Goal: Book appointment/travel/reservation

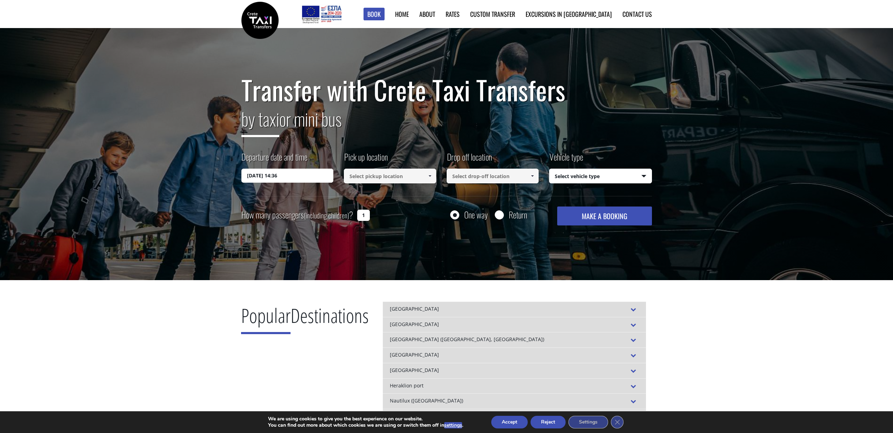
click at [374, 178] on input at bounding box center [390, 176] width 92 height 15
click at [433, 176] on link at bounding box center [430, 176] width 12 height 15
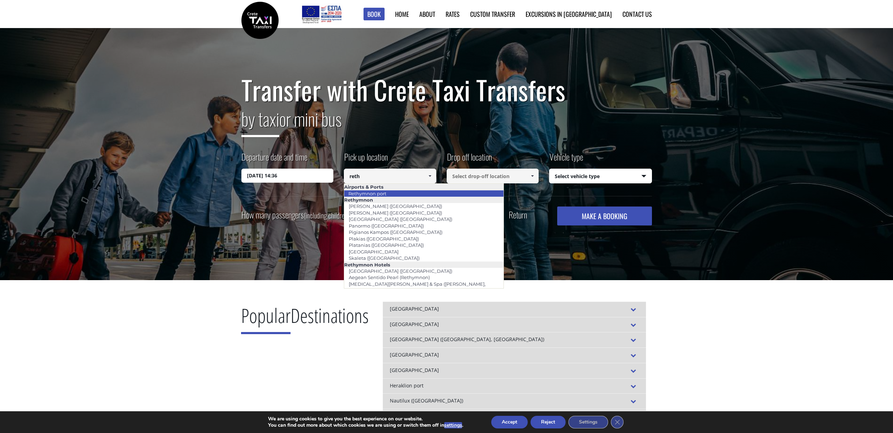
click at [417, 191] on li "Rethymnon port" at bounding box center [423, 194] width 159 height 6
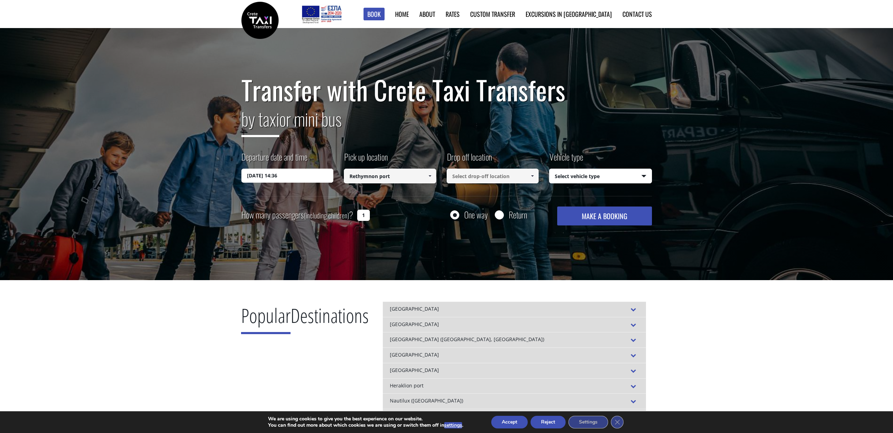
type input "Rethymnon port"
click at [480, 175] on input at bounding box center [493, 176] width 92 height 15
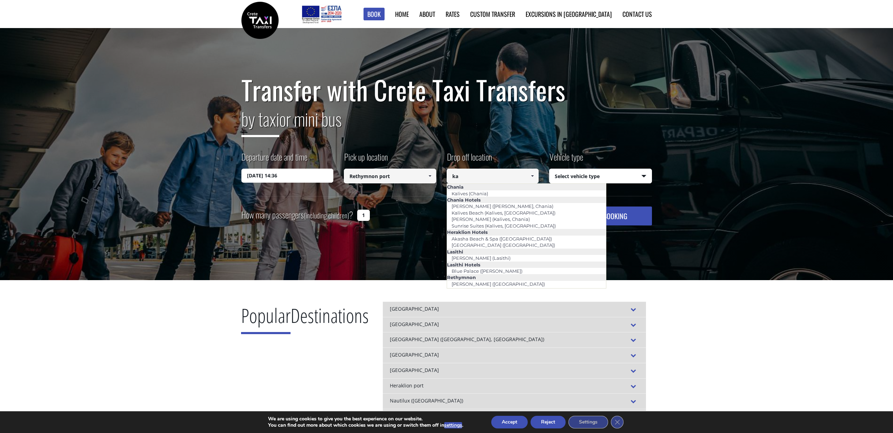
type input "k"
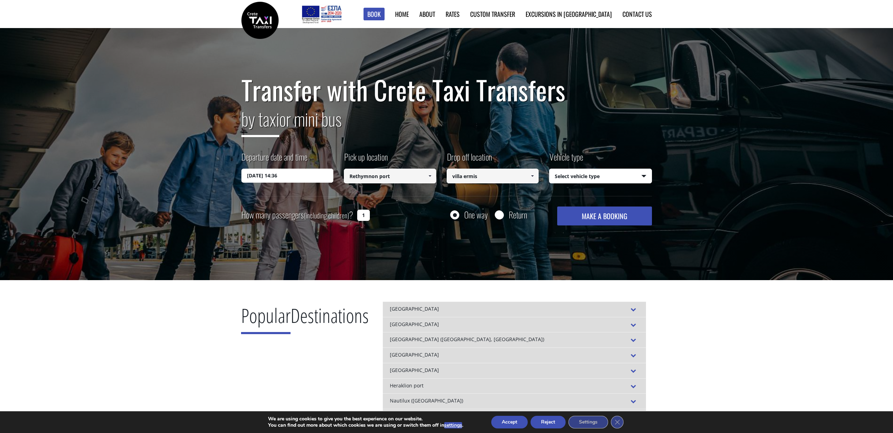
type input "villa ermis"
click at [460, 14] on link "Rates" at bounding box center [453, 13] width 14 height 9
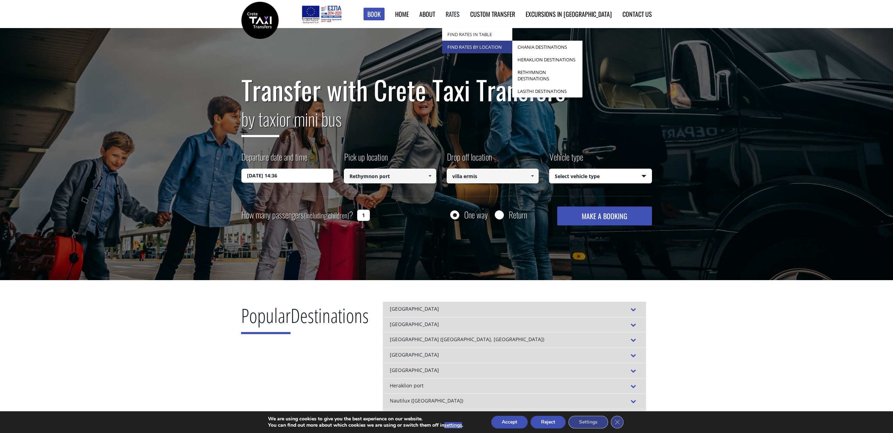
click at [494, 42] on link "Find Rates by Location" at bounding box center [477, 47] width 70 height 13
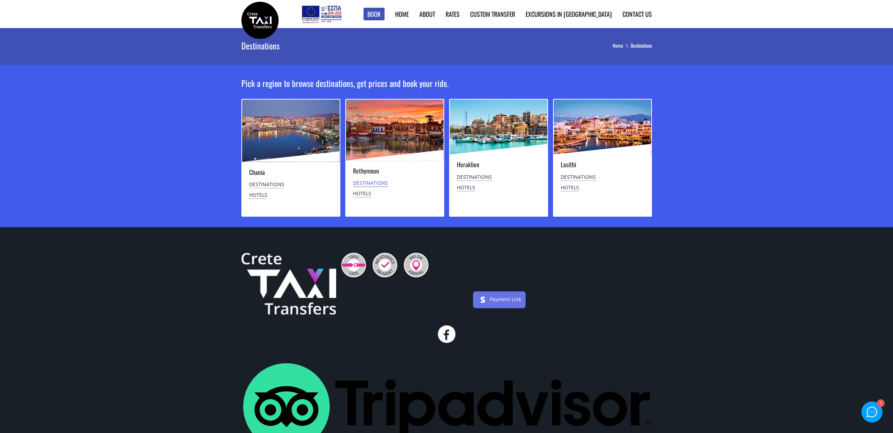
click at [368, 186] on link "Destinations" at bounding box center [370, 183] width 35 height 7
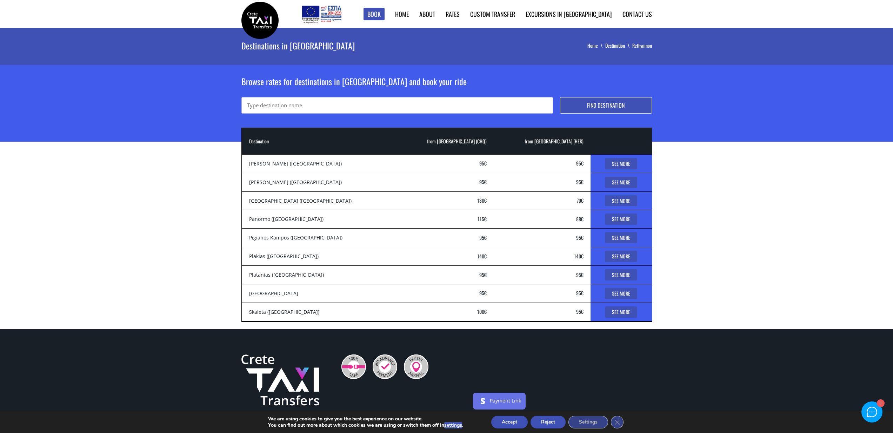
click at [422, 103] on input "text" at bounding box center [397, 105] width 312 height 16
type input "kastellos"
click at [619, 101] on button "Find destination" at bounding box center [606, 105] width 92 height 16
